Goal: Communication & Community: Answer question/provide support

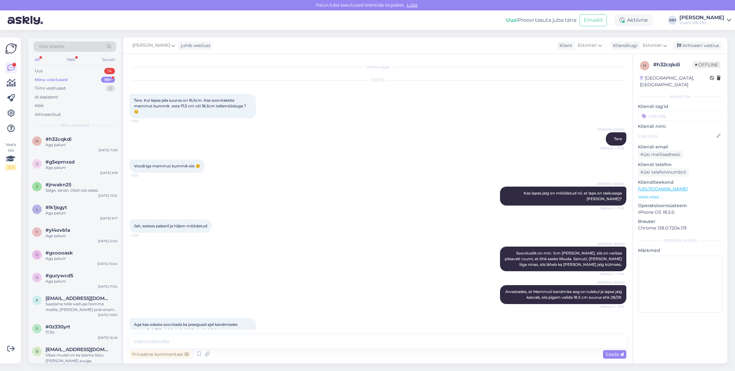
scroll to position [167, 0]
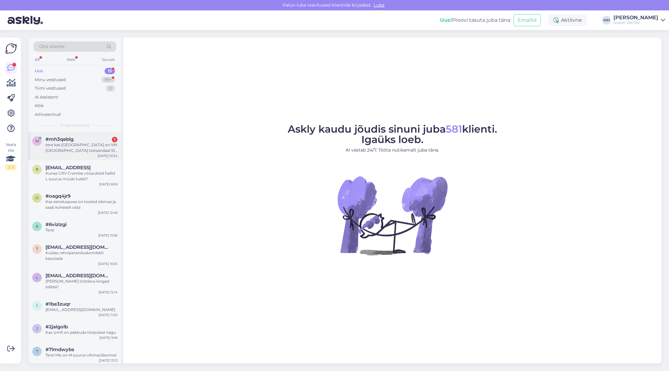
click at [58, 151] on div "tere kas [GEOGRAPHIC_DATA] on VM [GEOGRAPHIC_DATA] töösandaal S1P ESD BOA 47 ja…" at bounding box center [81, 147] width 72 height 11
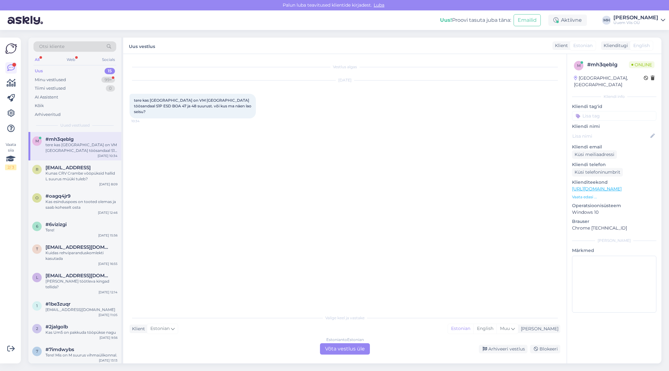
click at [349, 350] on div "Estonian to Estonian Võta vestlus üle" at bounding box center [345, 348] width 50 height 11
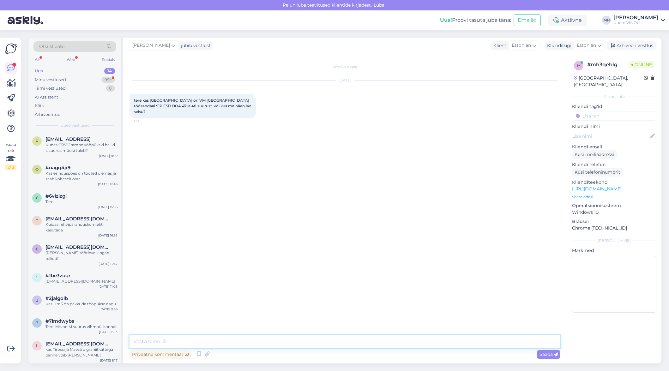
click at [275, 340] on textarea at bounding box center [345, 341] width 431 height 13
type textarea "Tere"
drag, startPoint x: 169, startPoint y: 99, endPoint x: 223, endPoint y: 102, distance: 53.5
click at [223, 102] on span "tere kas [GEOGRAPHIC_DATA] on VM [GEOGRAPHIC_DATA] töösandaal S1P ESD BOA 47 ja…" at bounding box center [193, 106] width 118 height 16
copy span "VM Memphis töösandaal S1P"
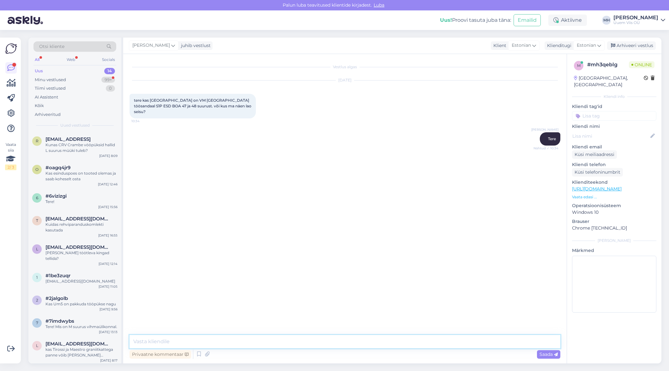
click at [312, 342] on textarea at bounding box center [345, 341] width 431 height 13
type textarea "On olemas Tartu poes mõlemad suurused."
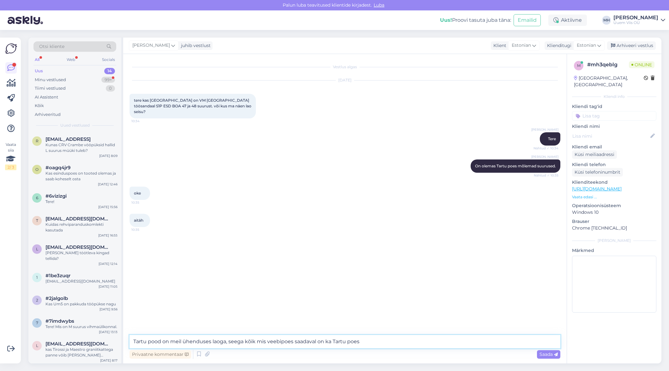
type textarea "Tartu pood on meil ühenduses laoga, seega kõik mis veebipoes saadaval on ka Tar…"
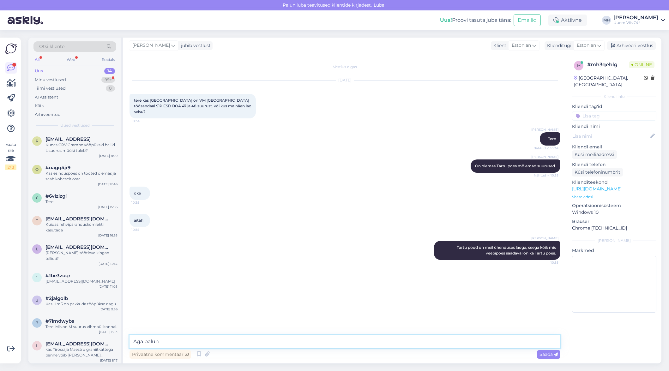
type textarea "Aga palun!"
click at [237, 345] on textarea at bounding box center [345, 341] width 431 height 13
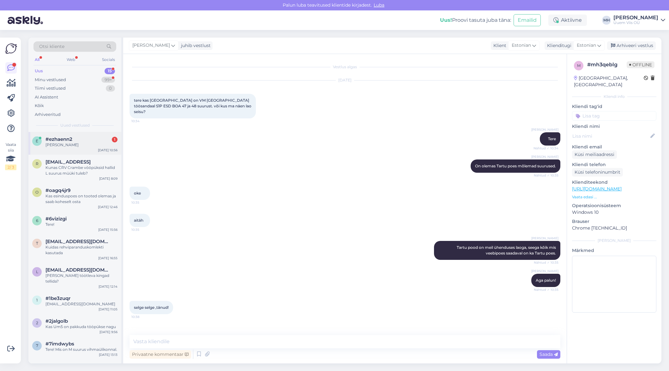
click at [82, 145] on div "[PERSON_NAME]" at bounding box center [81, 145] width 72 height 6
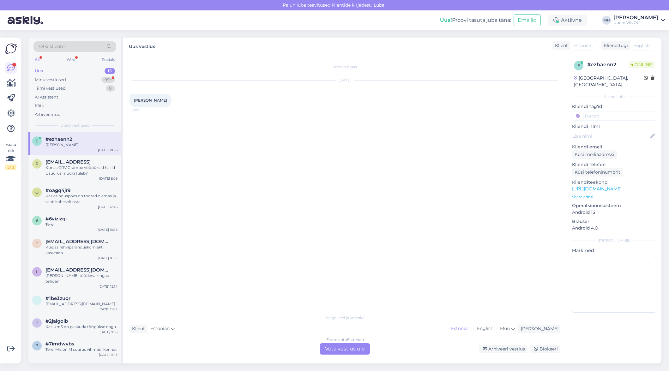
click at [348, 350] on div "Estonian to Estonian Võta vestlus üle" at bounding box center [345, 348] width 50 height 11
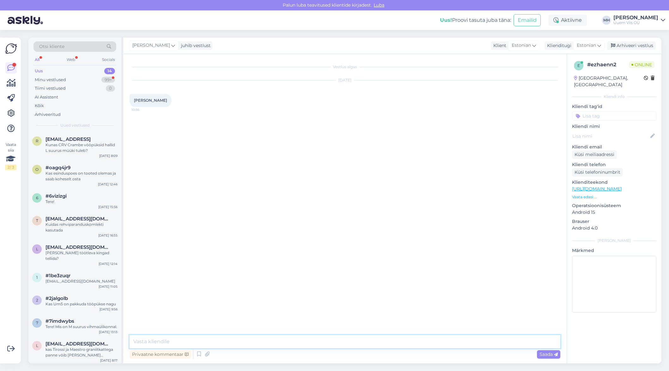
click at [346, 340] on textarea at bounding box center [345, 341] width 431 height 13
type textarea "Tere"
click at [583, 194] on p "Vaata edasi ..." at bounding box center [614, 197] width 84 height 6
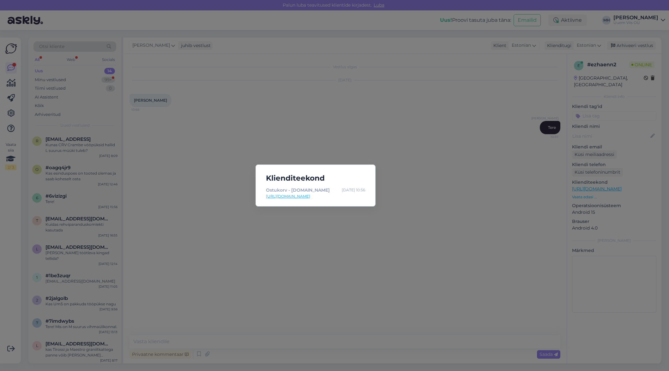
click at [430, 163] on div "Klienditeekond Ostukorv - [DOMAIN_NAME] [DATE] 10:56 [URL][DOMAIN_NAME]" at bounding box center [334, 185] width 669 height 371
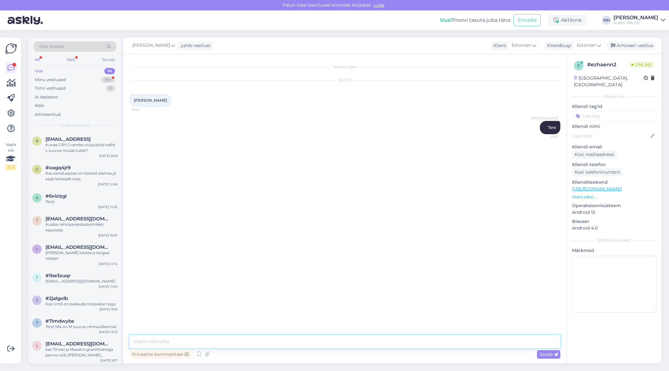
click at [339, 346] on textarea at bounding box center [345, 341] width 431 height 13
type textarea "[PERSON_NAME] tootele täpsemalt? Või on juttu uudiskirjaga liitumise sooduskood…"
